Goal: Information Seeking & Learning: Learn about a topic

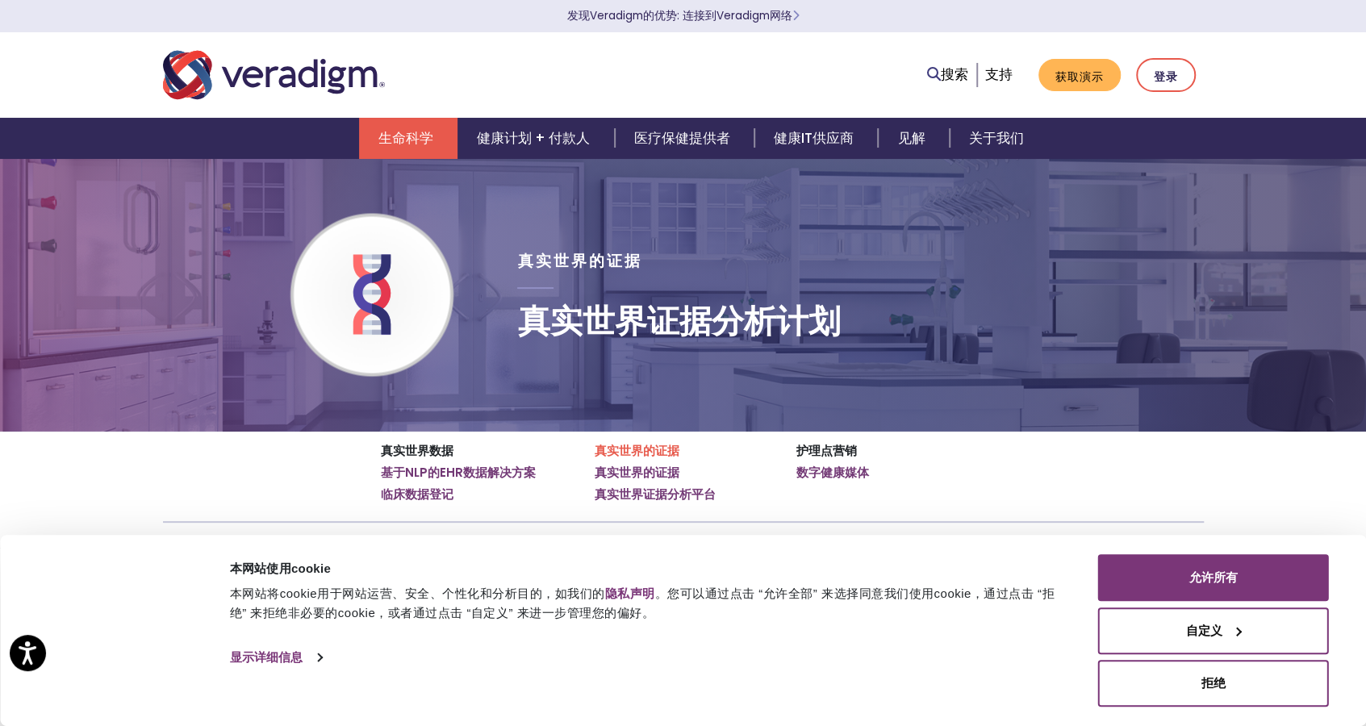
click at [414, 458] on p "真实世界数据" at bounding box center [476, 451] width 190 height 15
click at [666, 500] on font "真实世界证据分析平台" at bounding box center [655, 494] width 121 height 17
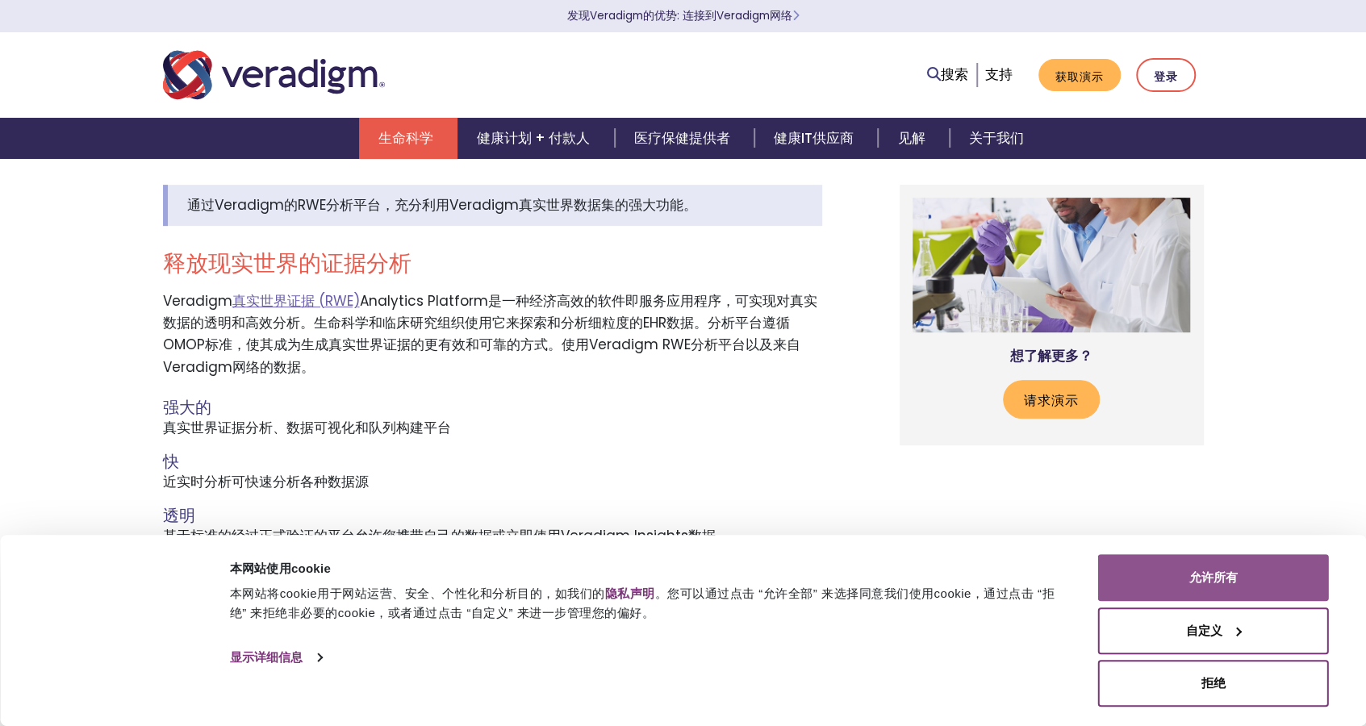
scroll to position [403, 0]
click at [1290, 584] on button "允许所有" at bounding box center [1213, 577] width 231 height 47
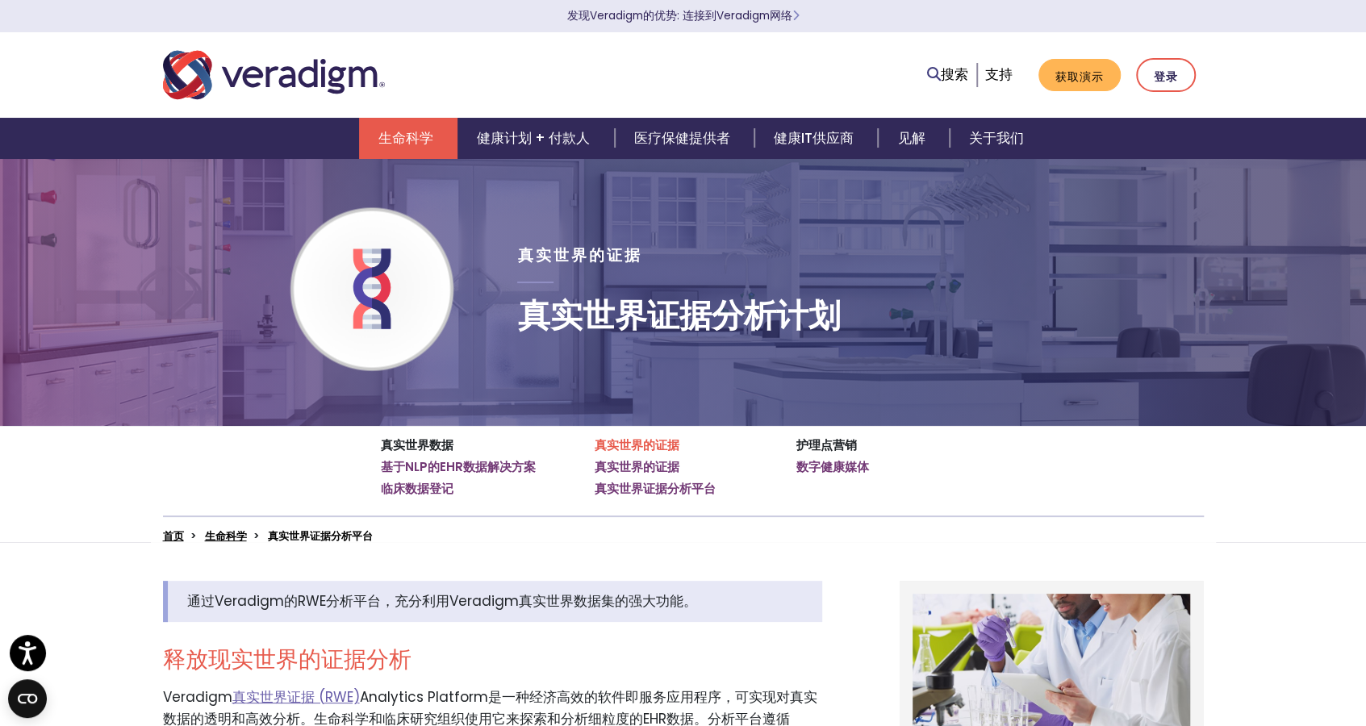
scroll to position [0, 0]
